Goal: Check status: Check status

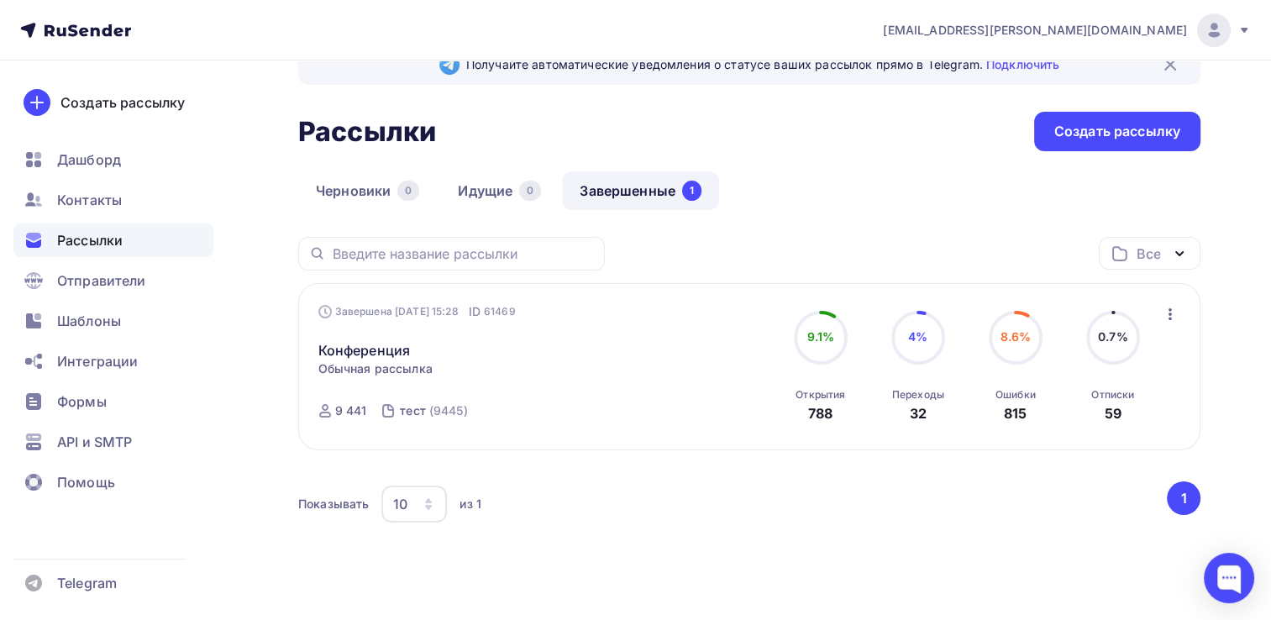
scroll to position [74, 0]
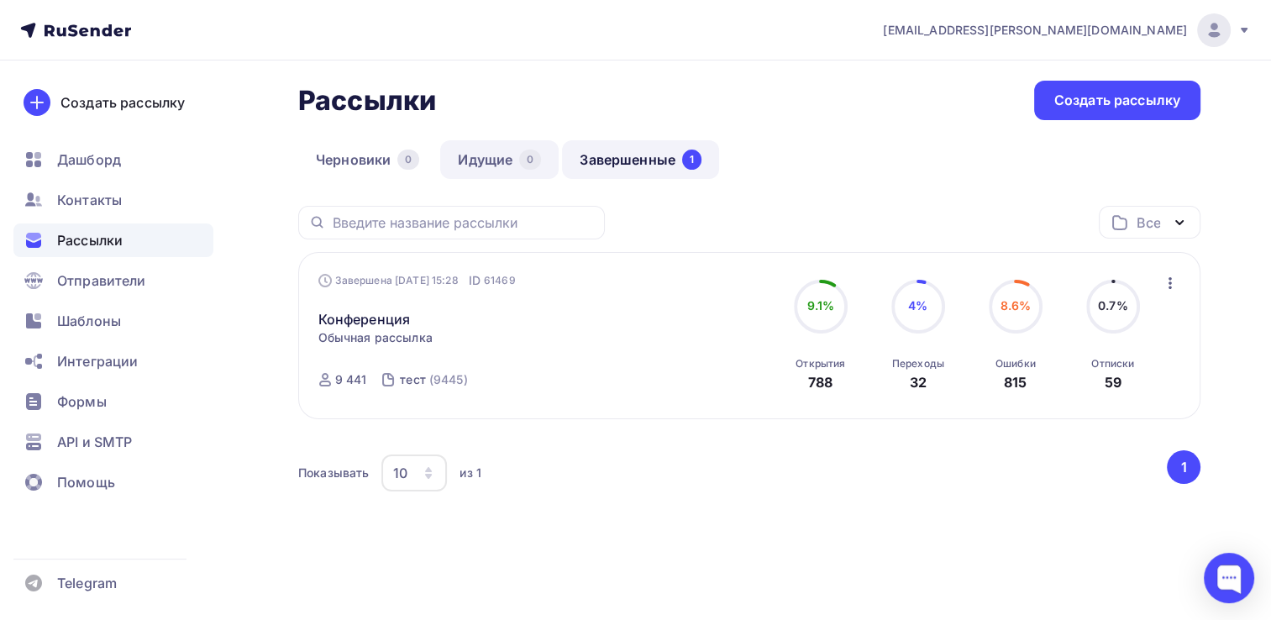
click at [474, 151] on link "Идущие 0" at bounding box center [499, 159] width 118 height 39
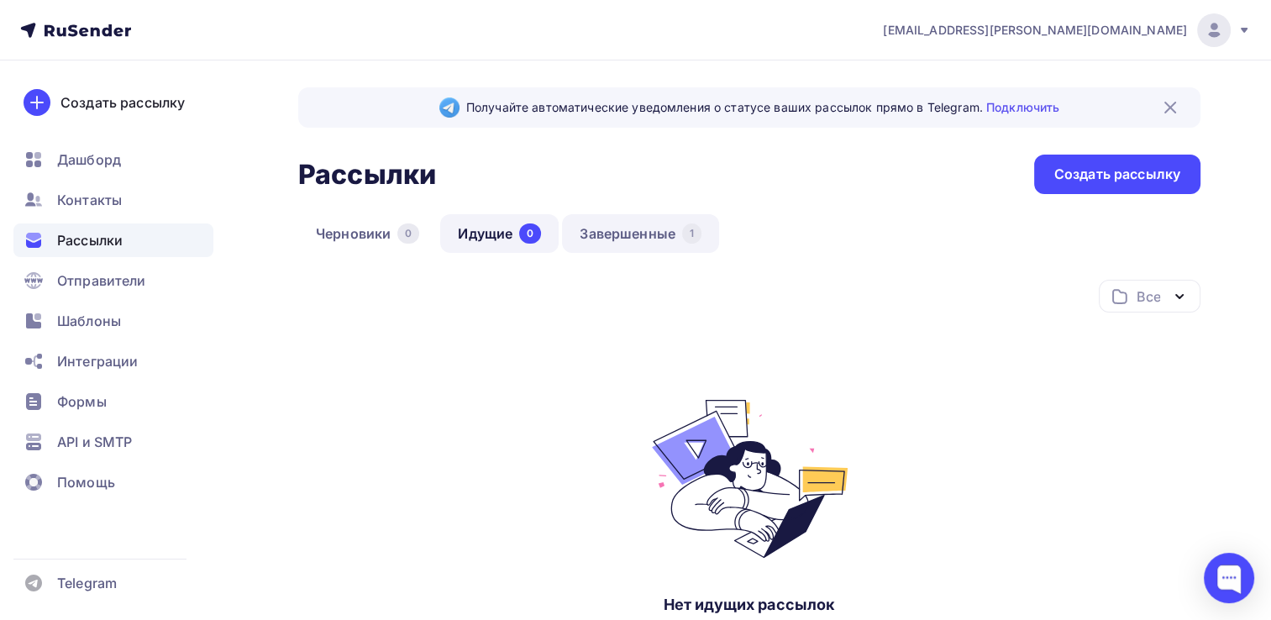
click at [627, 228] on link "Завершенные 1" at bounding box center [640, 233] width 157 height 39
